Goal: Information Seeking & Learning: Learn about a topic

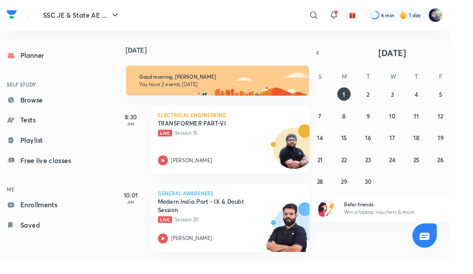
click at [51, 108] on link "Browse" at bounding box center [48, 105] width 96 height 18
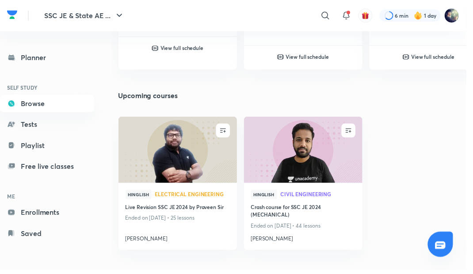
scroll to position [456, 0]
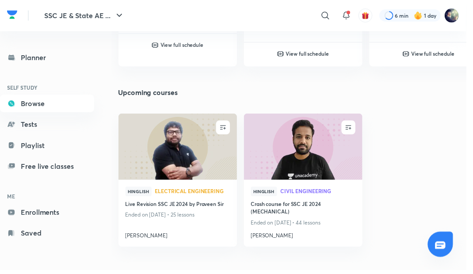
click at [201, 181] on img at bounding box center [180, 149] width 122 height 69
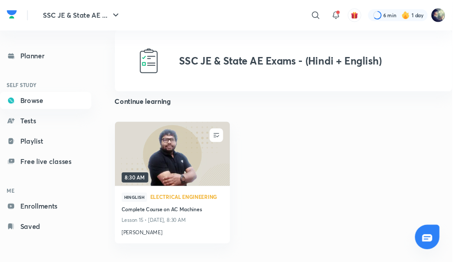
click at [200, 176] on img at bounding box center [180, 160] width 122 height 69
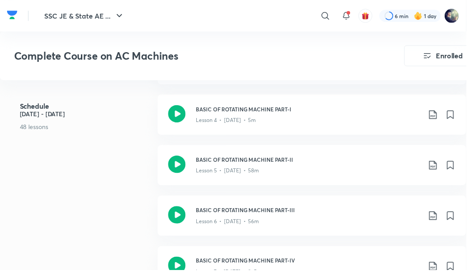
scroll to position [612, 0]
click at [306, 215] on h3 "BASIC OF ROTATING MACHINE PART-III" at bounding box center [313, 214] width 228 height 8
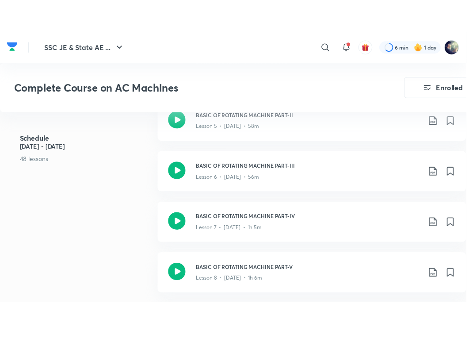
scroll to position [689, 0]
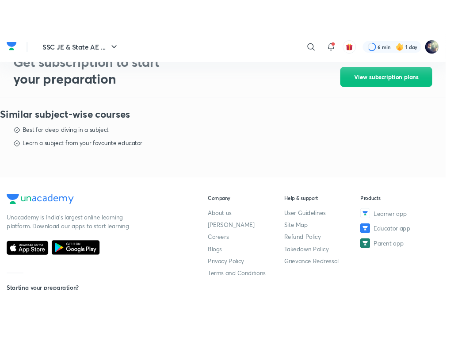
scroll to position [365, 0]
